Goal: Find specific page/section: Find specific page/section

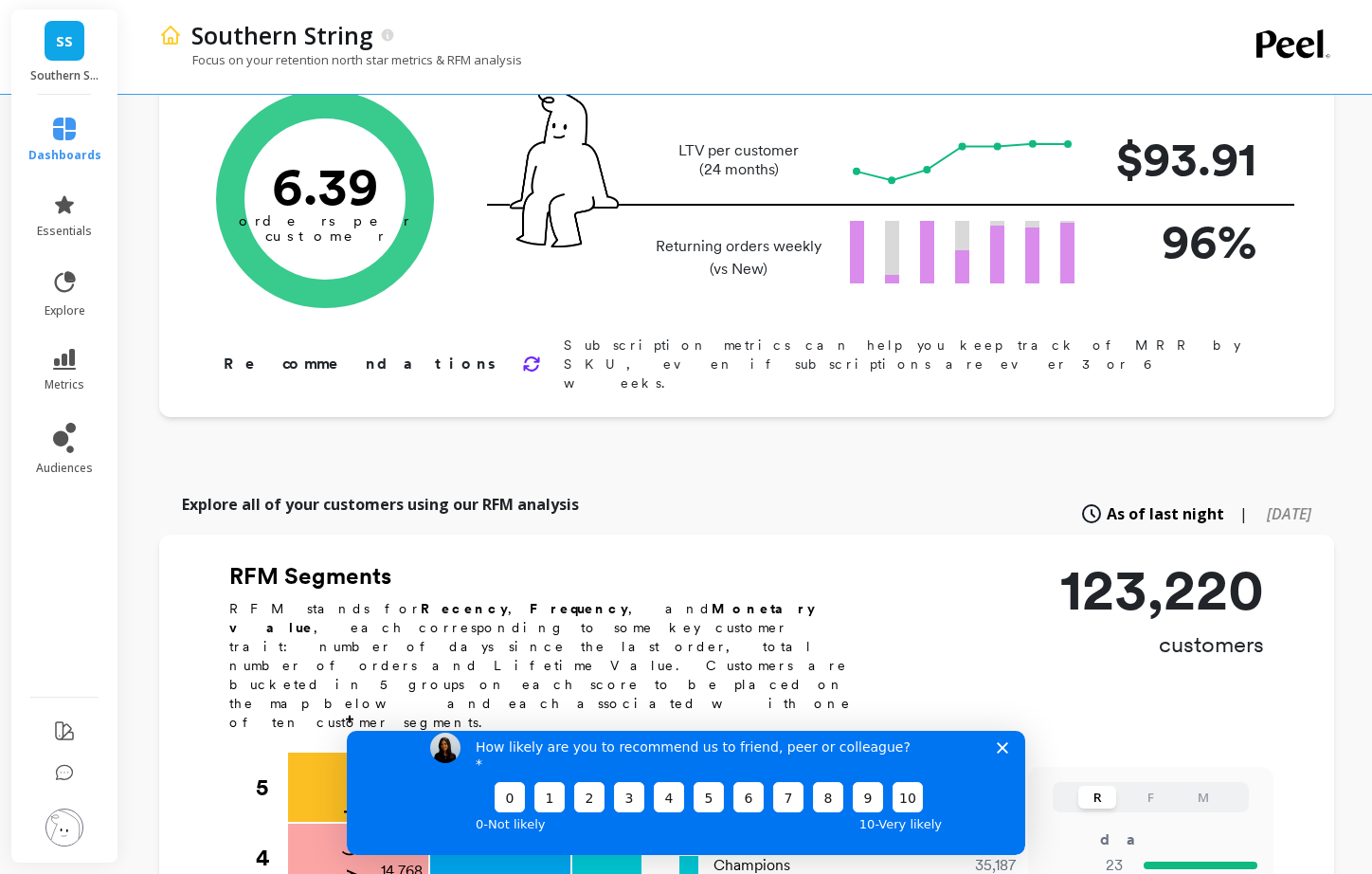
click at [1006, 753] on icon "Close survey" at bounding box center [1003, 748] width 11 height 11
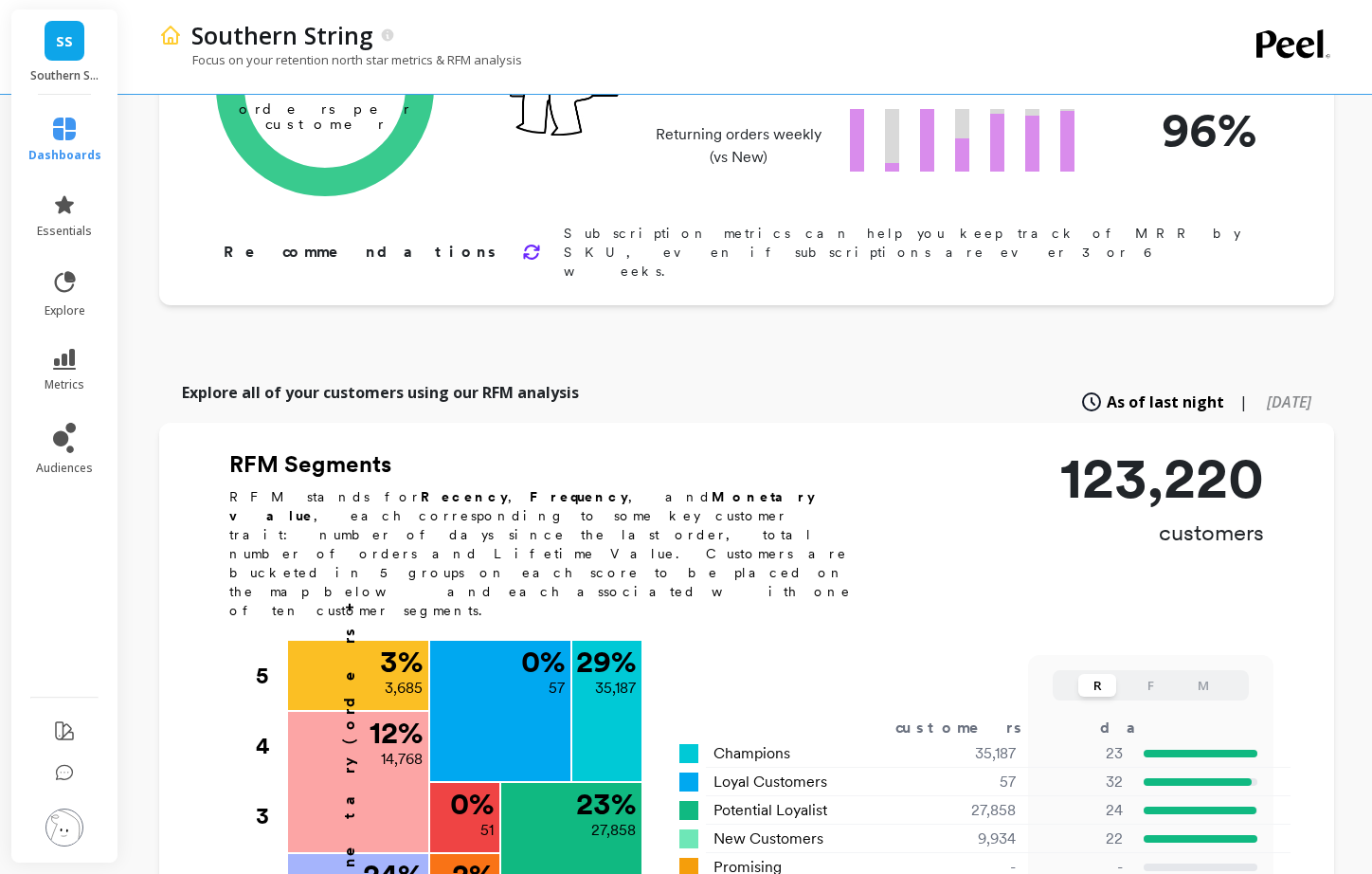
scroll to position [246, 0]
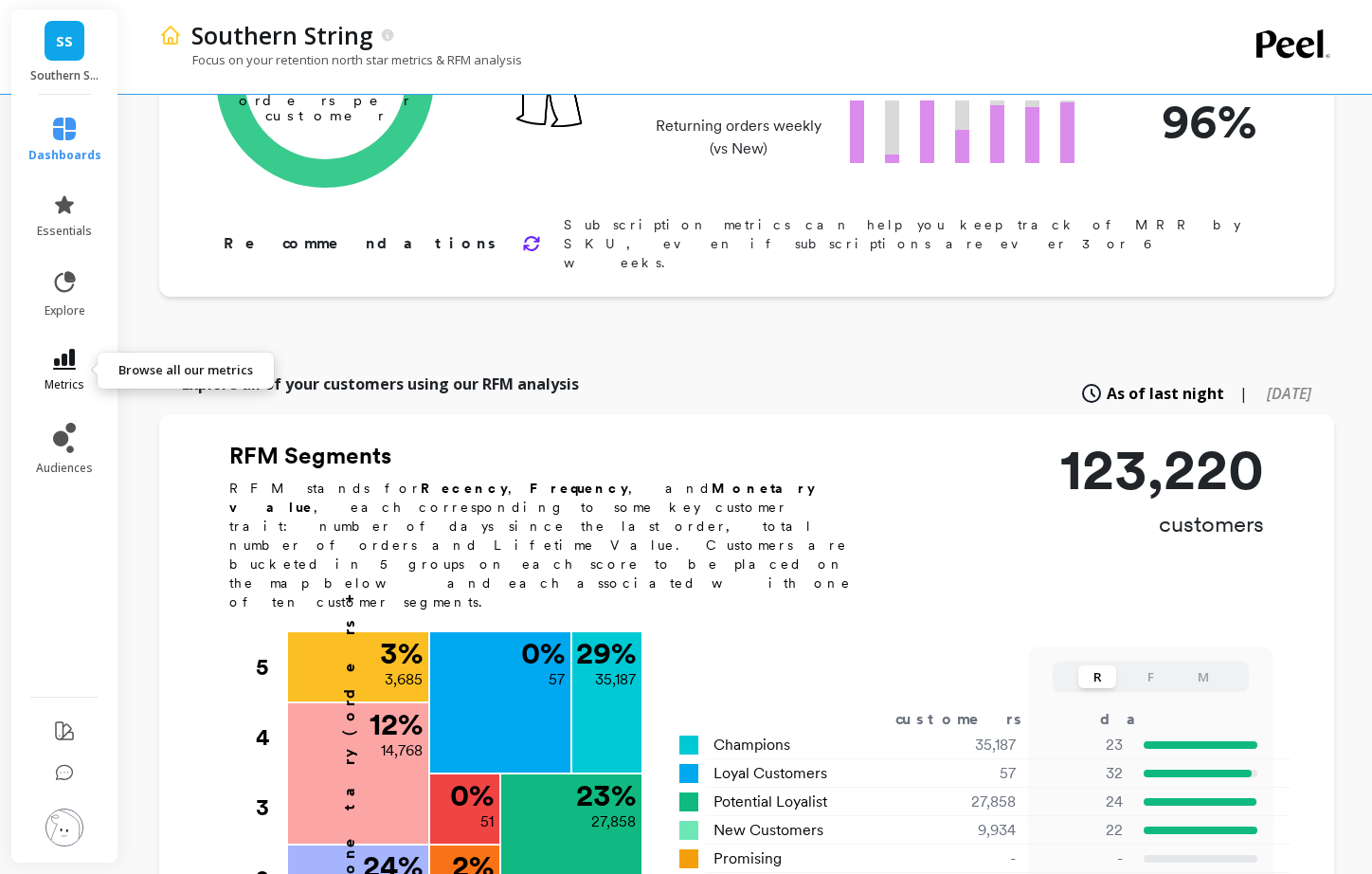
click at [67, 365] on icon at bounding box center [64, 360] width 23 height 21
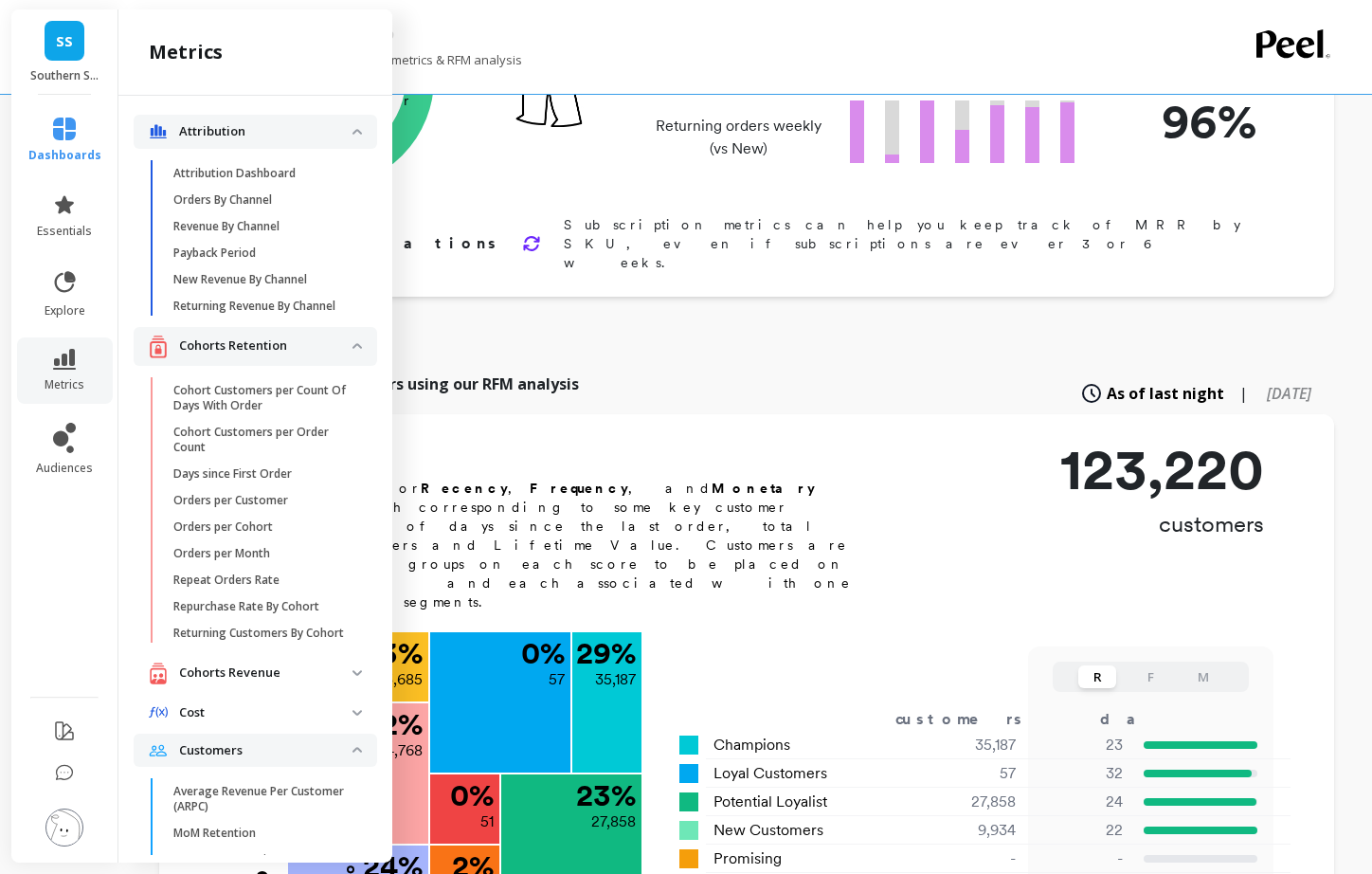
scroll to position [1556, 0]
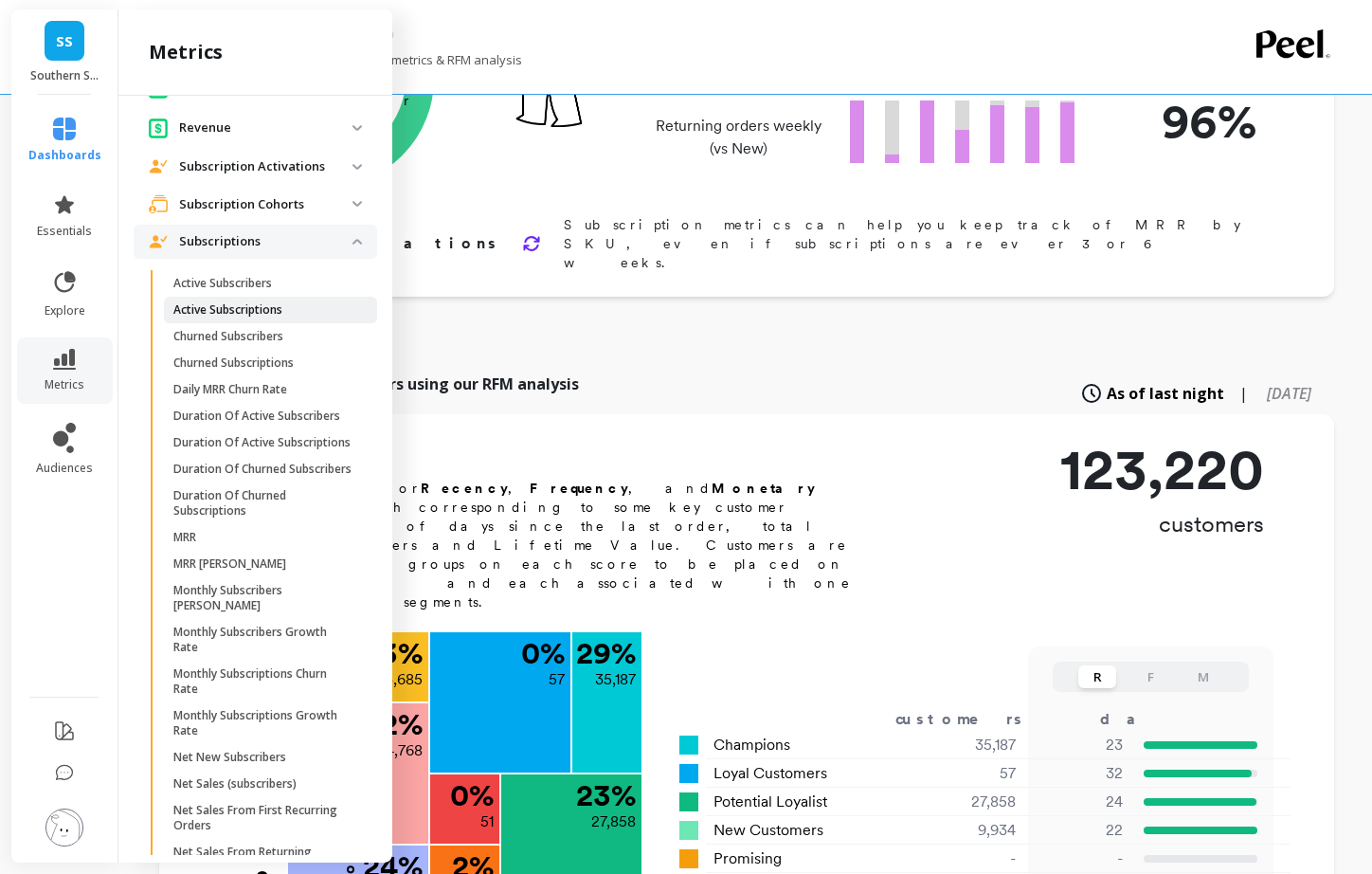
click at [270, 306] on p "Active Subscriptions" at bounding box center [228, 310] width 109 height 15
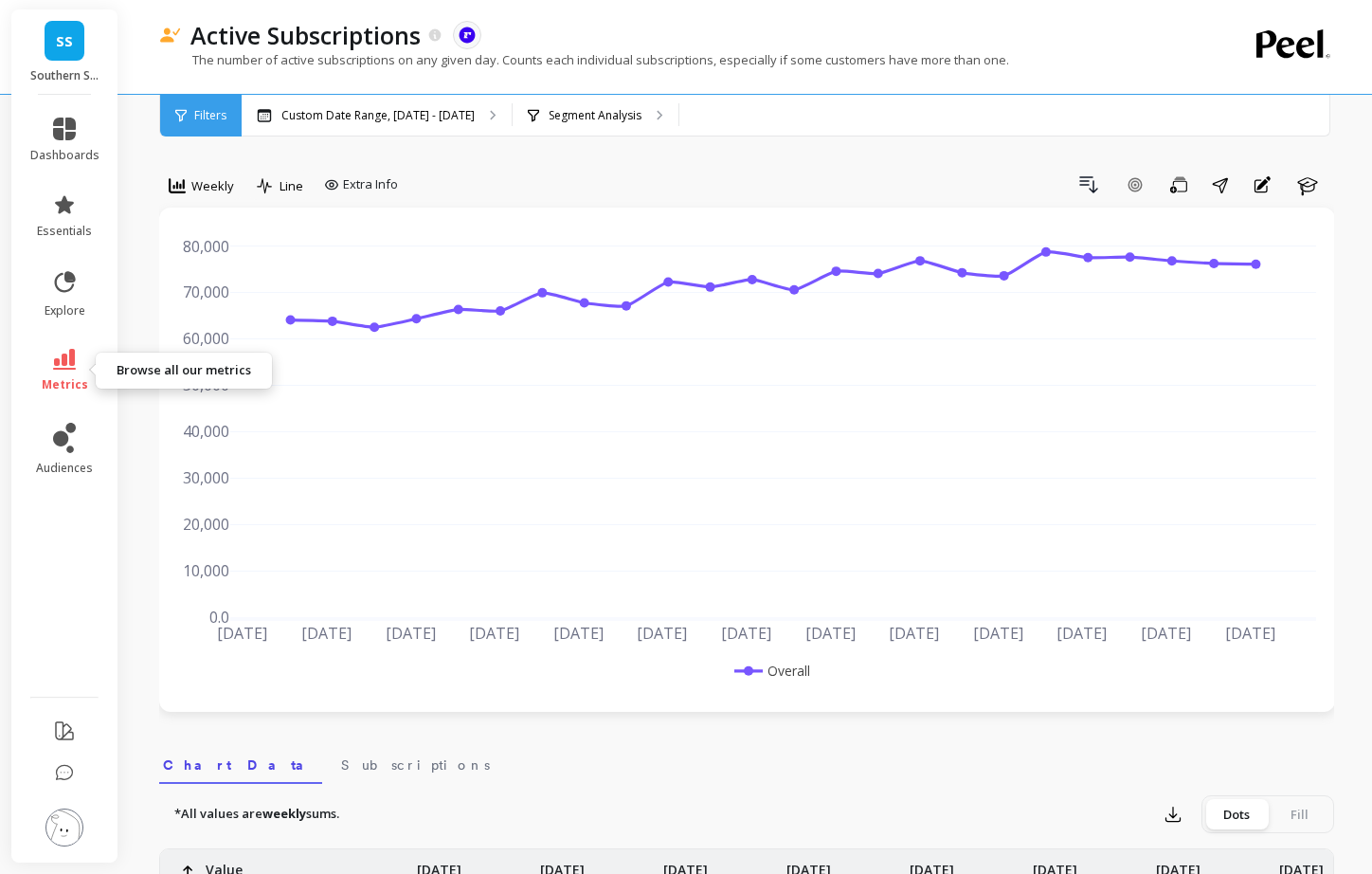
click at [63, 355] on icon at bounding box center [64, 360] width 23 height 21
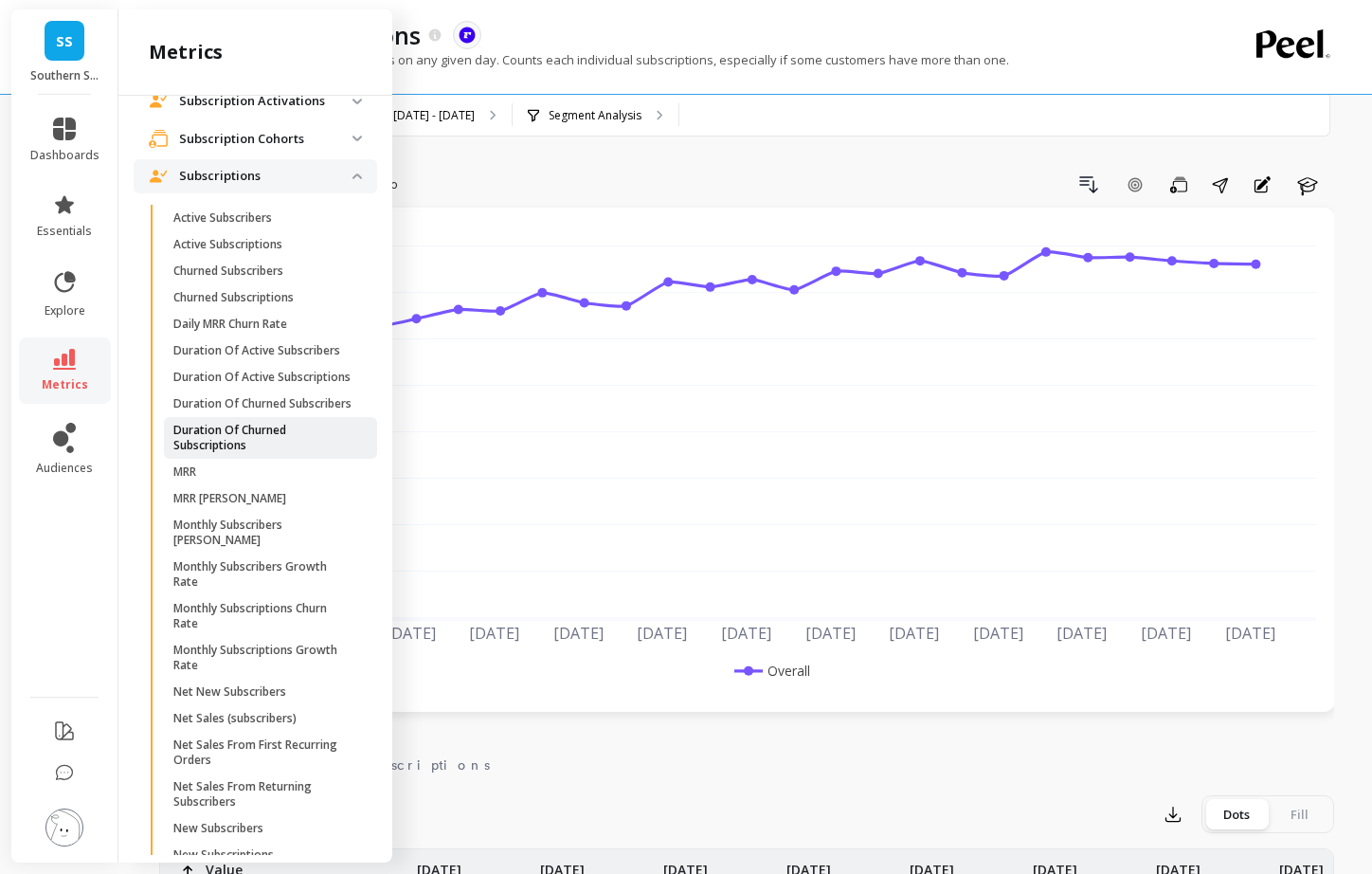
scroll to position [1601, 0]
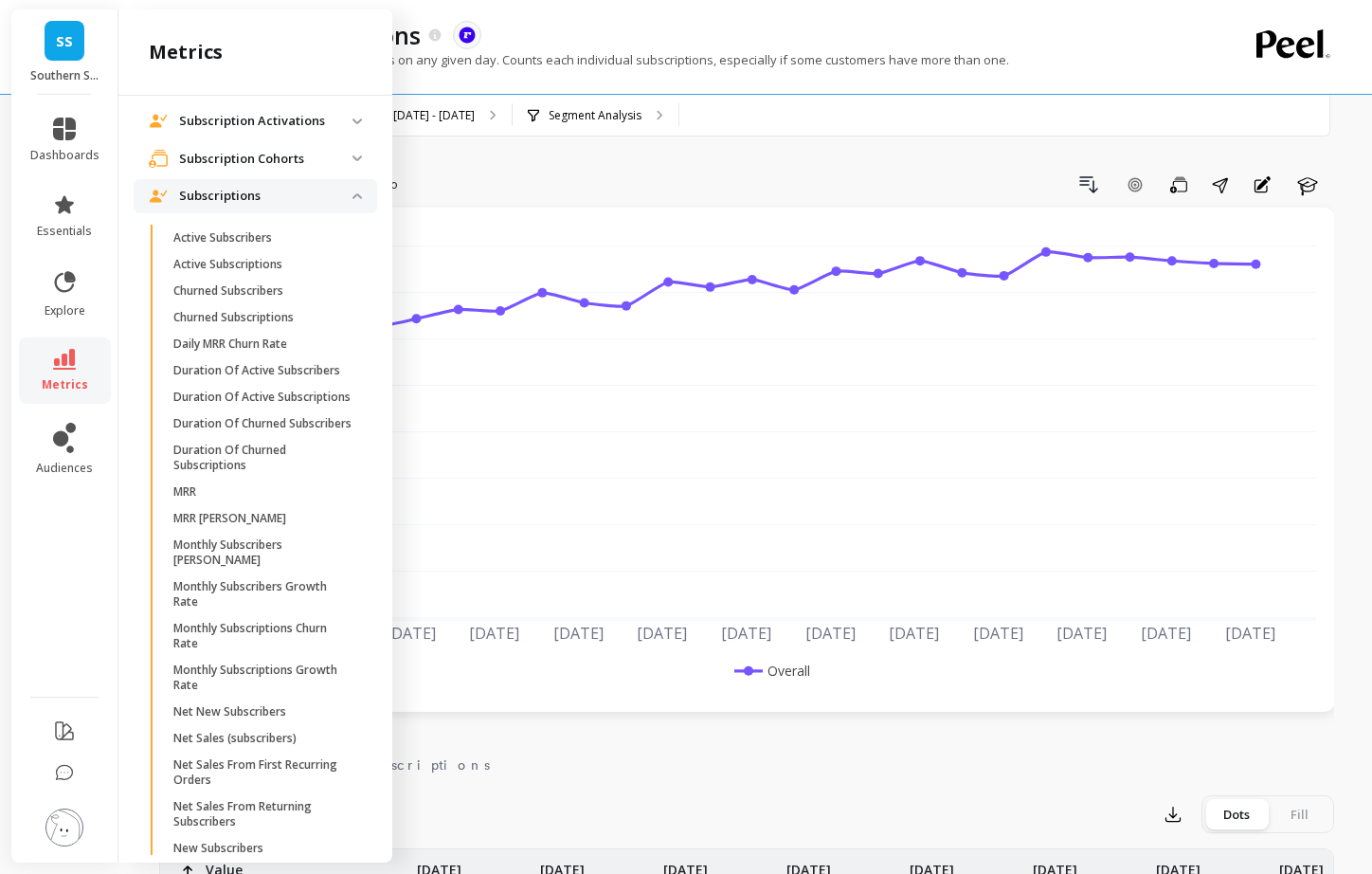
click at [365, 191] on span "Subscriptions" at bounding box center [255, 196] width 244 height 34
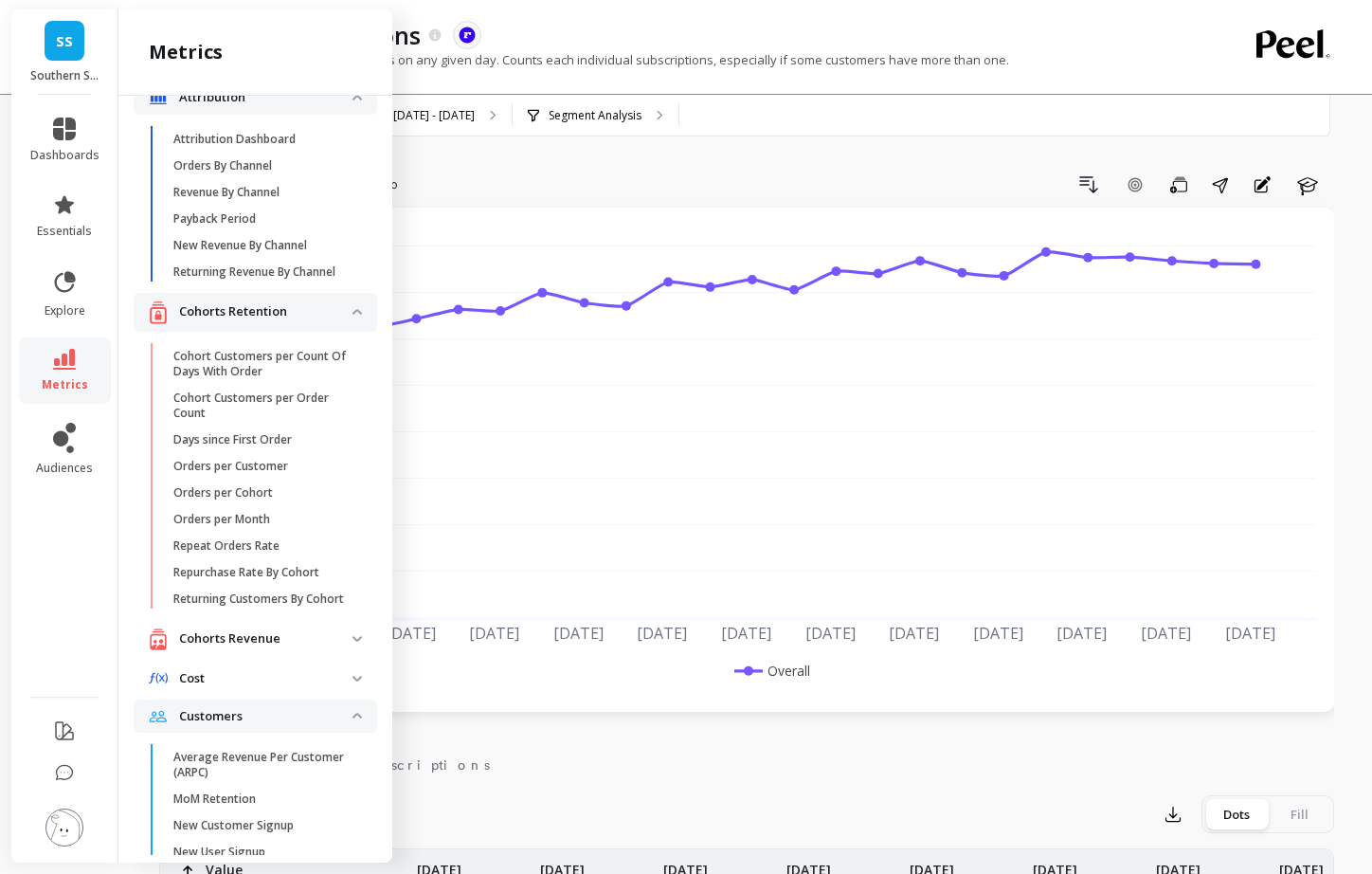
scroll to position [0, 0]
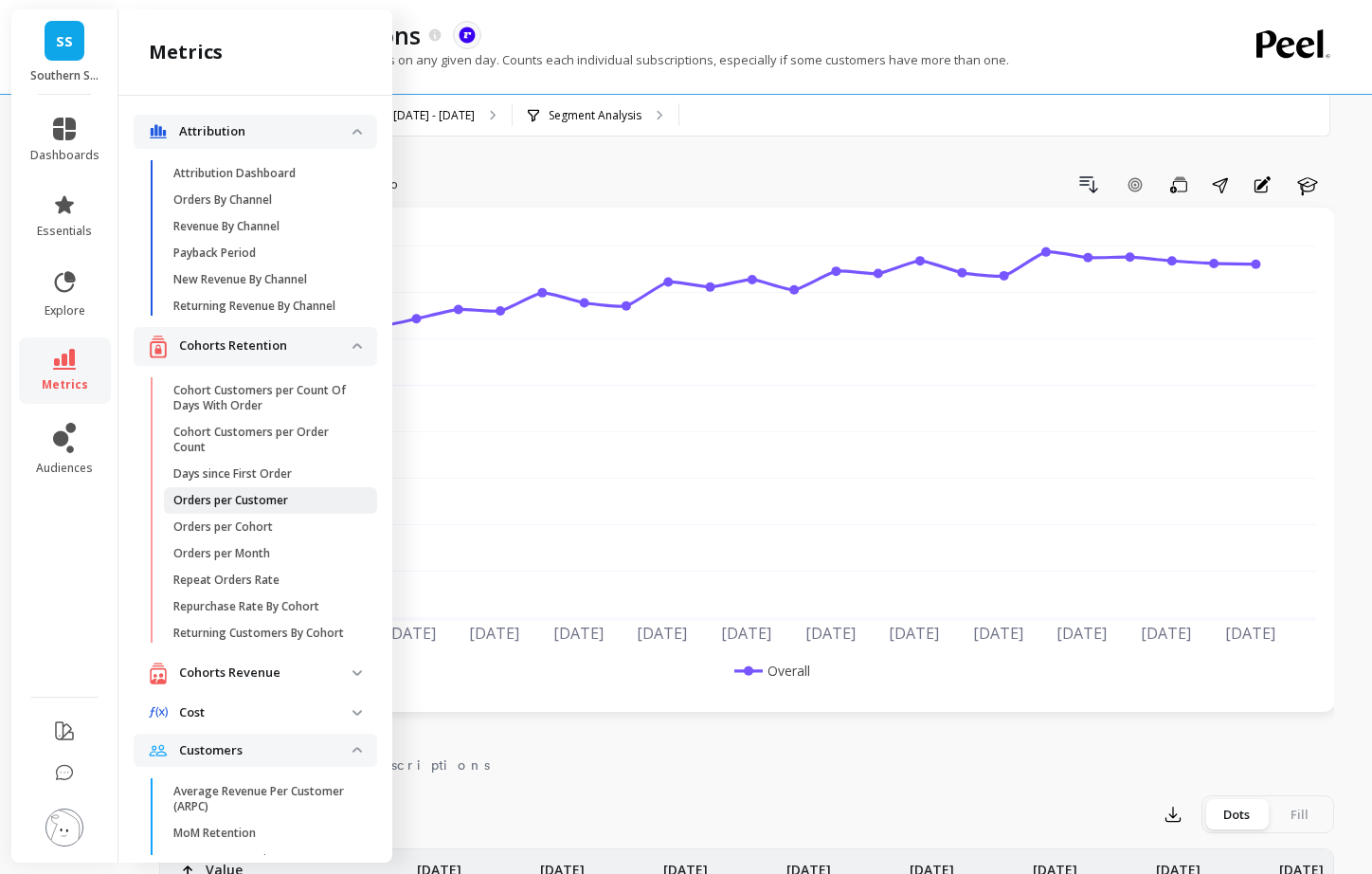
click at [238, 502] on p "Orders per Customer" at bounding box center [231, 501] width 115 height 15
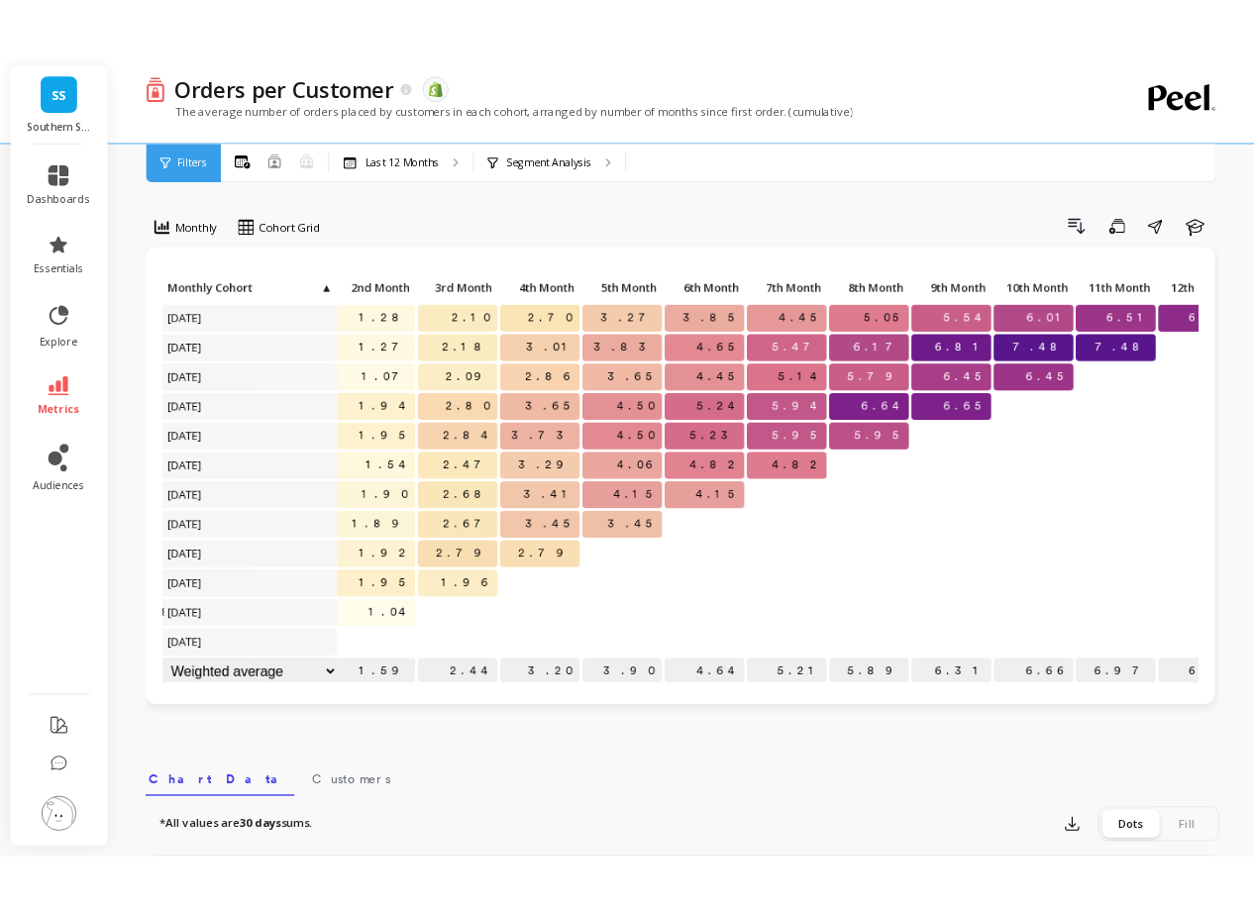
scroll to position [0, 263]
